Goal: Transaction & Acquisition: Obtain resource

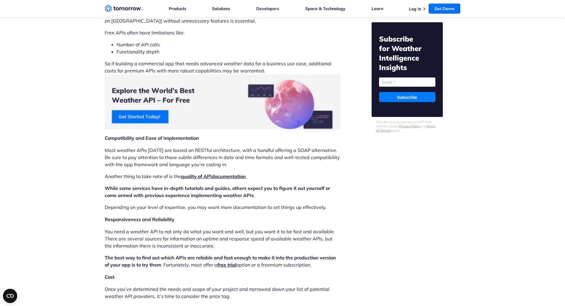
scroll to position [949, 0]
click at [421, 8] on link "Log In" at bounding box center [415, 8] width 12 height 5
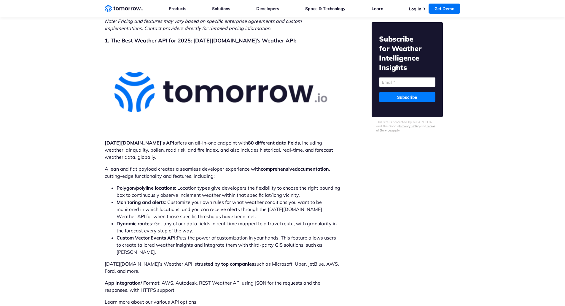
scroll to position [1757, 0]
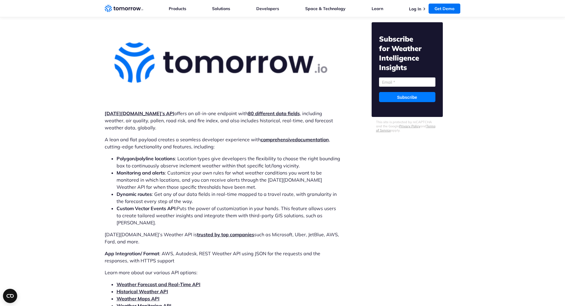
click at [153, 281] on link "Weather Forecast and Real-Time API" at bounding box center [159, 284] width 84 height 6
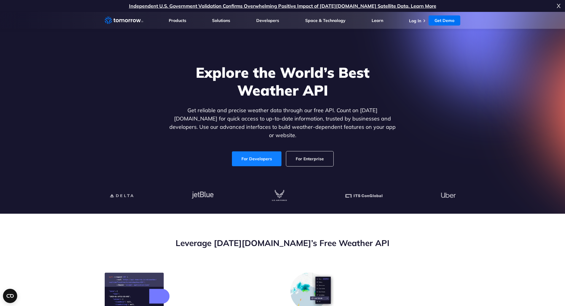
click at [272, 157] on link "For Developers" at bounding box center [257, 158] width 50 height 15
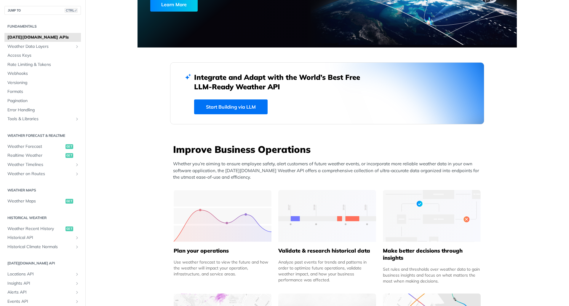
scroll to position [119, 0]
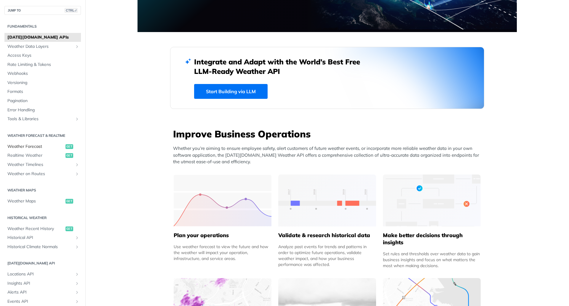
click at [42, 149] on span "Weather Forecast" at bounding box center [35, 147] width 57 height 6
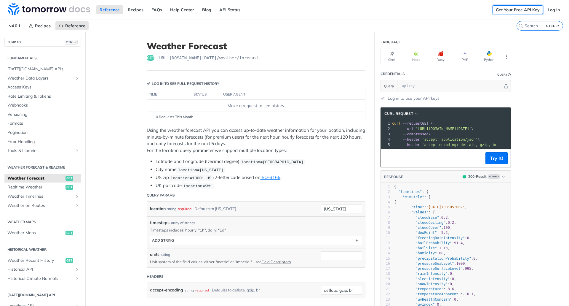
click at [524, 12] on link "Get Your Free API Key" at bounding box center [518, 9] width 50 height 9
click at [545, 7] on link "Log In" at bounding box center [554, 9] width 19 height 9
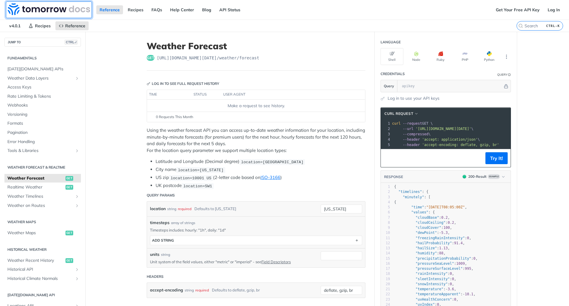
click at [32, 11] on img at bounding box center [49, 9] width 82 height 12
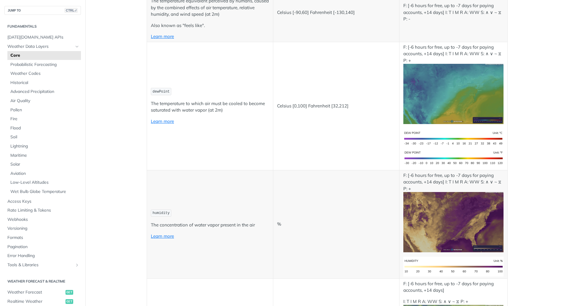
scroll to position [267, 0]
